Goal: Task Accomplishment & Management: Manage account settings

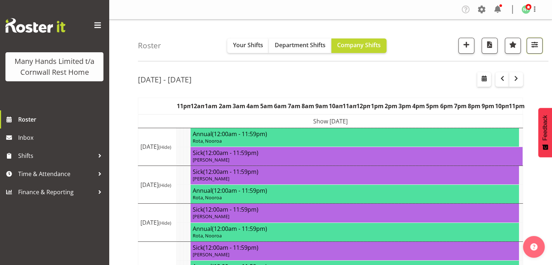
click at [530, 47] on span "button" at bounding box center [534, 44] width 9 height 9
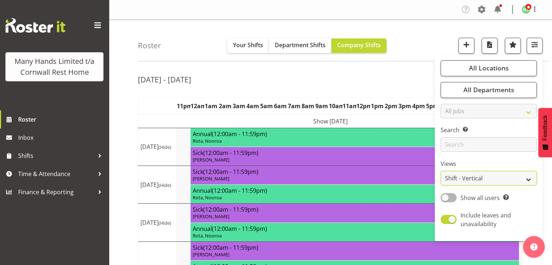
click at [529, 179] on select "Staff Role Shift - Horizontal Shift - Vertical Staff - Location" at bounding box center [489, 178] width 96 height 15
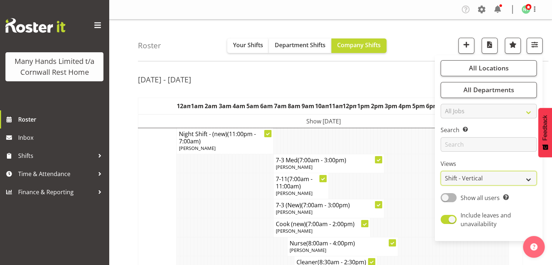
select select "staff"
click at [441, 171] on select "Staff Role Shift - Horizontal Shift - Vertical Staff - Location" at bounding box center [489, 178] width 96 height 15
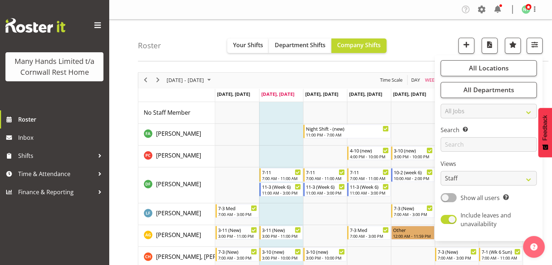
click at [405, 34] on div "Roster Your Shifts Department Shifts Company Shifts All Locations Clear Cornwal…" at bounding box center [343, 41] width 411 height 42
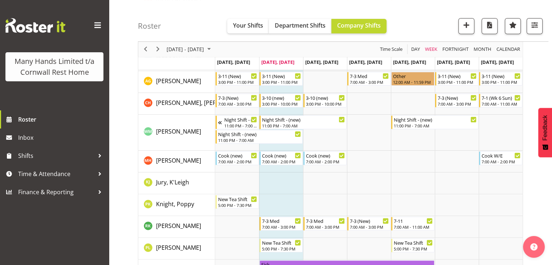
scroll to position [152, 0]
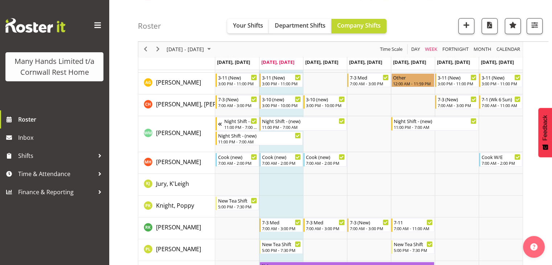
click at [549, 123] on button "Feedback" at bounding box center [545, 132] width 14 height 49
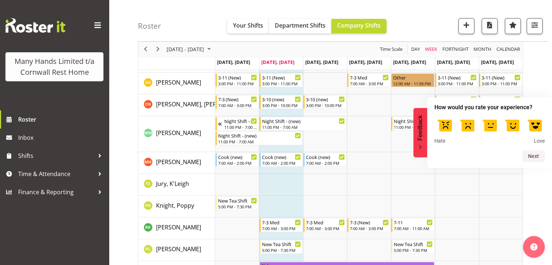
click at [549, 123] on form "How would you rate your experience? Hate Love Next" at bounding box center [489, 132] width 125 height 59
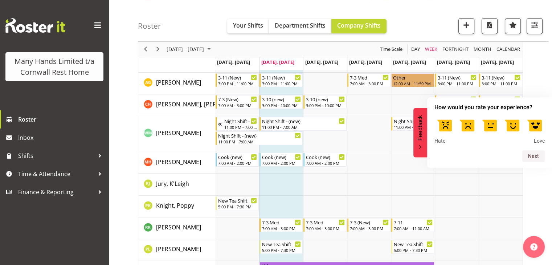
click at [442, 2] on div "Roster Your Shifts Department Shifts Company Shifts All Locations Clear Cornwal…" at bounding box center [343, 21] width 411 height 42
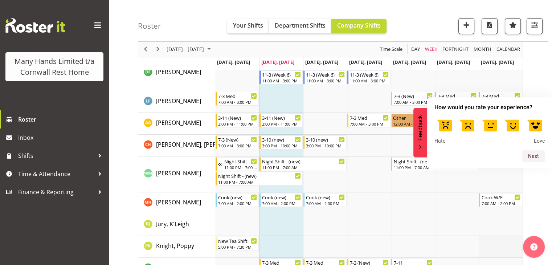
click at [503, 248] on td "Timeline Week of August 12, 2025" at bounding box center [501, 247] width 44 height 22
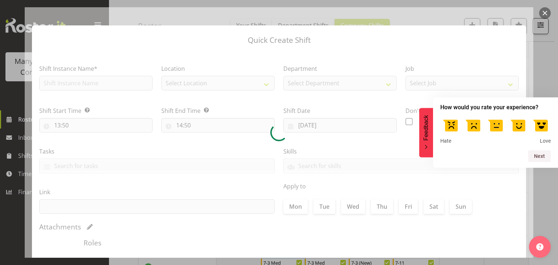
type input "17/08/2025"
checkbox input "true"
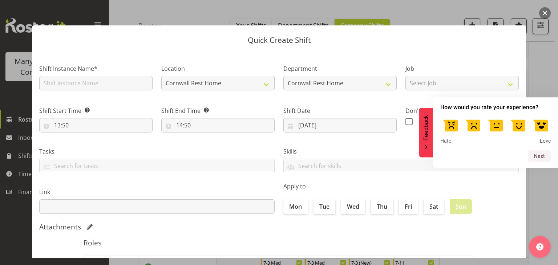
click at [541, 15] on button "button" at bounding box center [545, 13] width 12 height 12
